Goal: Information Seeking & Learning: Learn about a topic

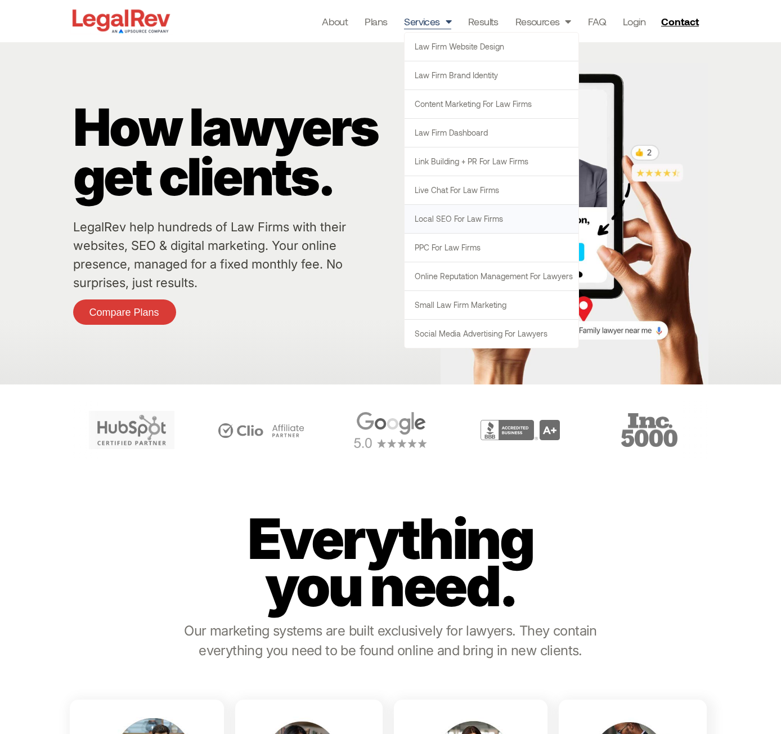
click at [501, 218] on link "Local SEO for Law Firms" at bounding box center [491, 219] width 174 height 28
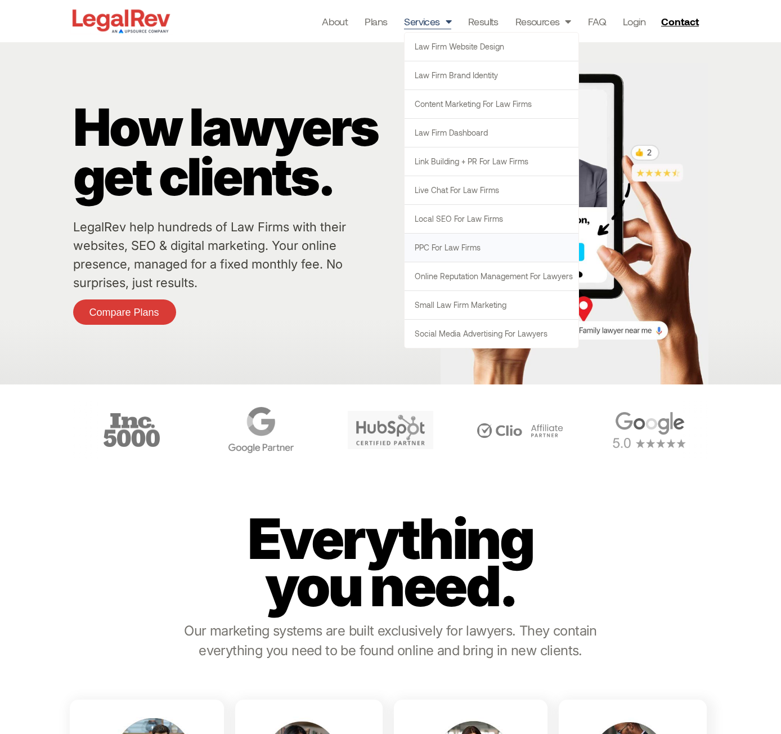
click at [468, 245] on link "PPC for Law Firms" at bounding box center [491, 247] width 174 height 28
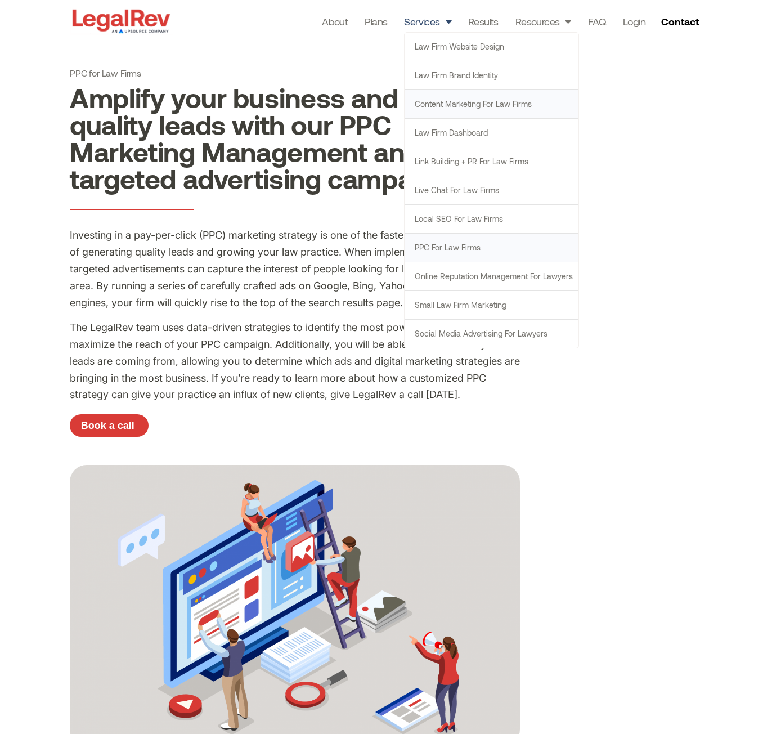
click at [466, 110] on link "Content Marketing for Law Firms" at bounding box center [491, 104] width 174 height 28
